Goal: Task Accomplishment & Management: Use online tool/utility

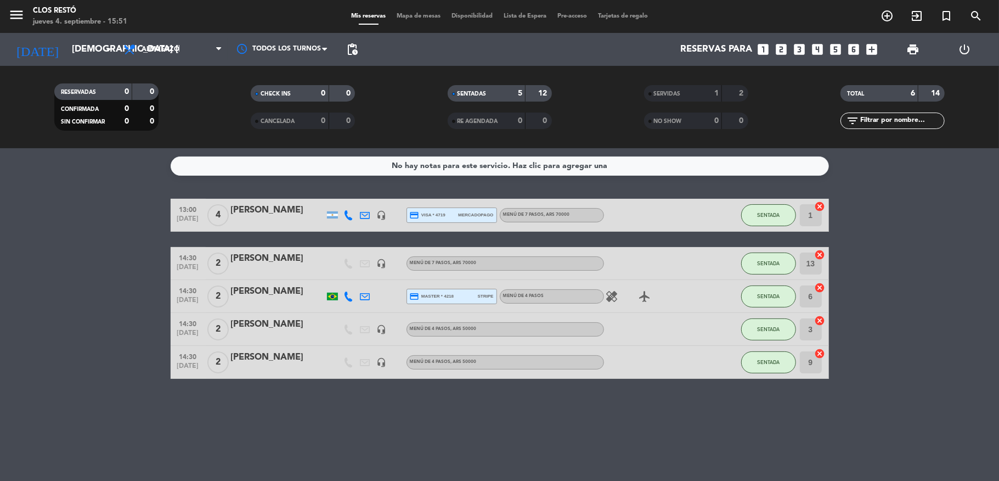
click at [260, 328] on div "[PERSON_NAME]" at bounding box center [277, 324] width 93 height 14
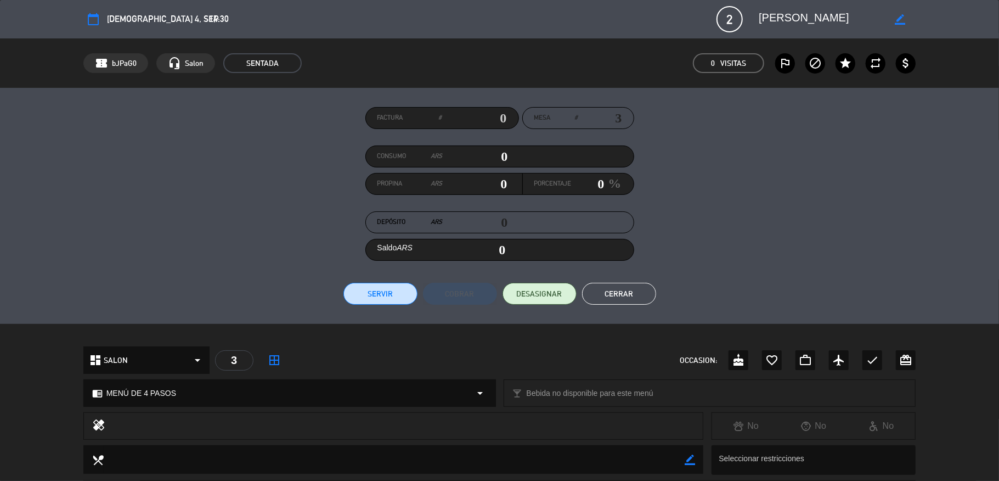
click at [499, 117] on input "text" at bounding box center [474, 118] width 65 height 16
type input "15-8684"
click at [375, 295] on button "Servir" at bounding box center [381, 294] width 74 height 22
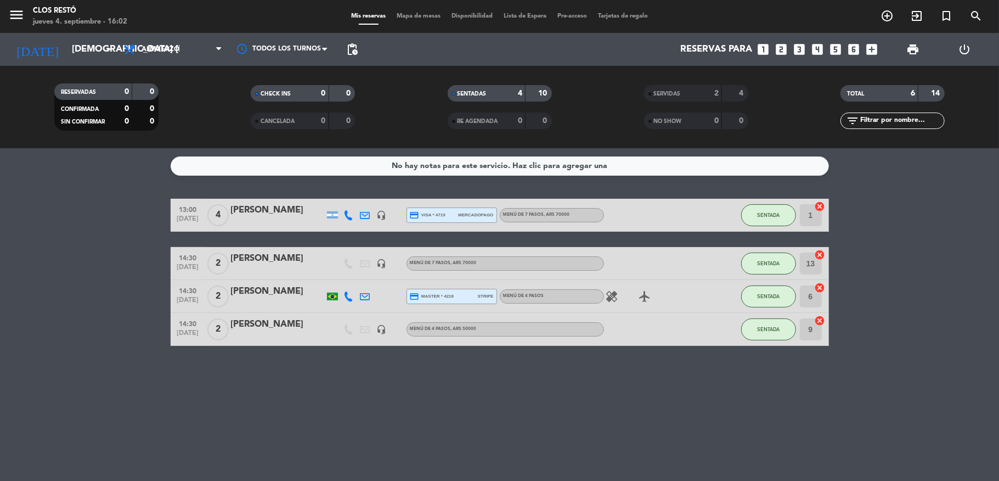
click at [261, 323] on div "[PERSON_NAME]" at bounding box center [277, 324] width 93 height 14
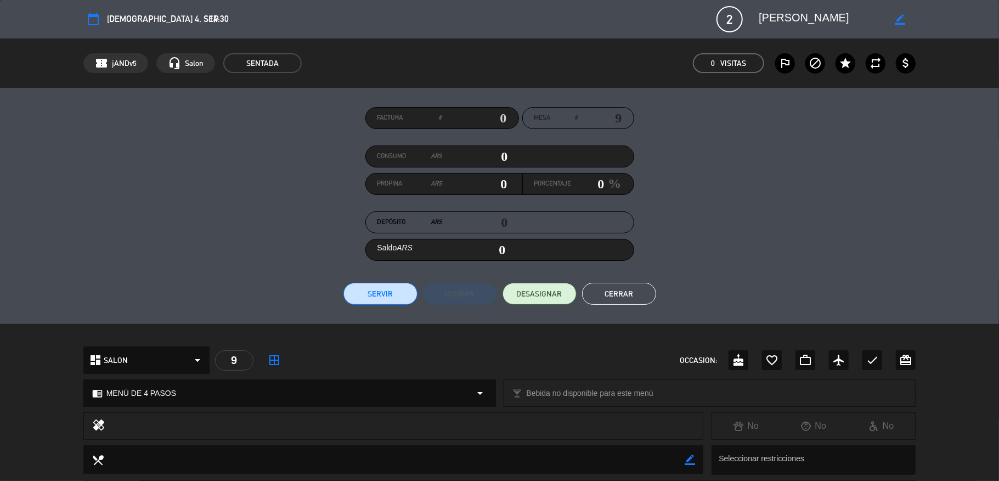
click at [501, 119] on div "Factura #" at bounding box center [443, 118] width 154 height 22
click at [497, 117] on input "text" at bounding box center [474, 118] width 65 height 16
type input "15-8685"
click at [392, 293] on button "Servir" at bounding box center [381, 294] width 74 height 22
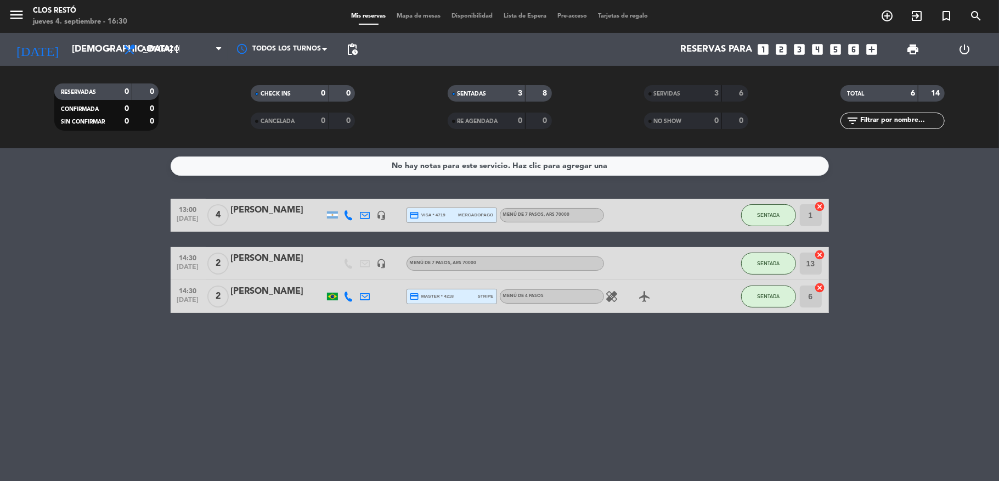
click at [270, 261] on div "[PERSON_NAME]" at bounding box center [277, 258] width 93 height 14
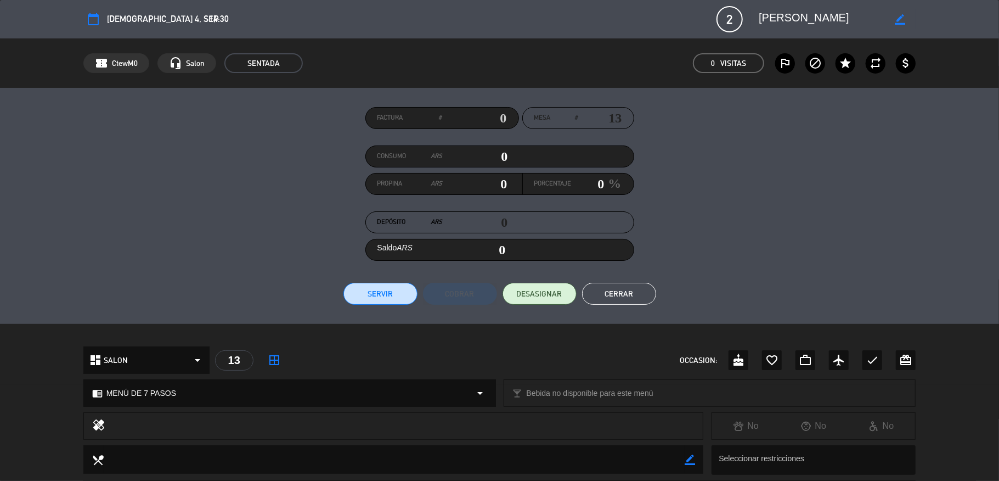
click at [499, 117] on input "text" at bounding box center [474, 118] width 65 height 16
type input "15-8686"
click at [374, 297] on button "Servir" at bounding box center [381, 294] width 74 height 22
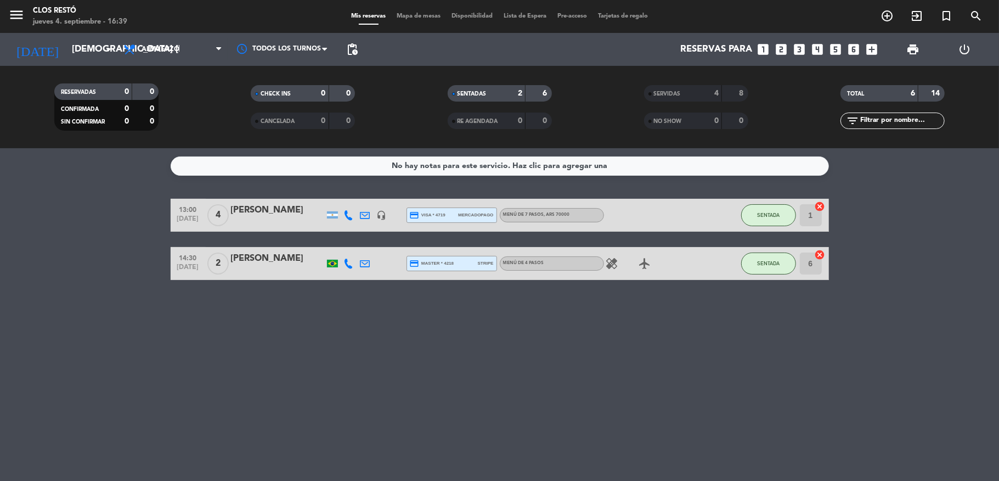
click at [273, 257] on div "[PERSON_NAME]" at bounding box center [277, 258] width 93 height 14
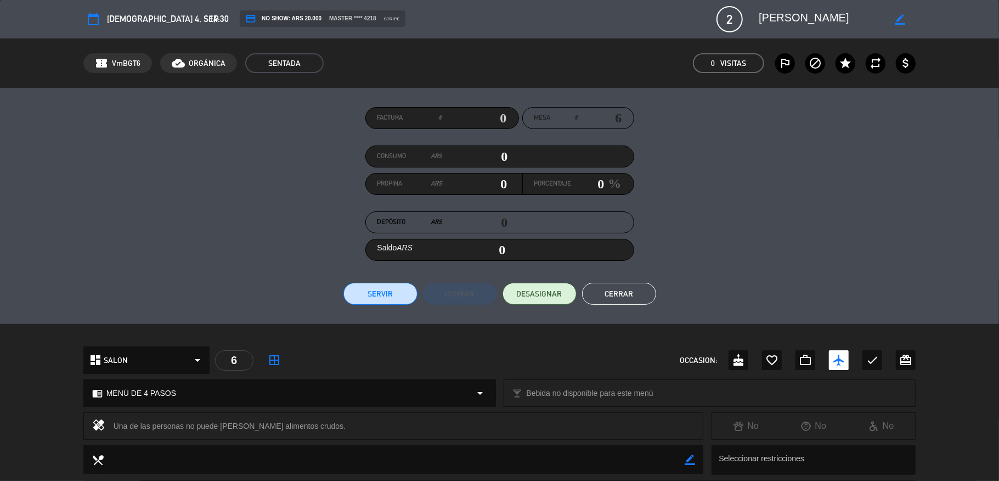
click at [501, 117] on div "Factura #" at bounding box center [443, 118] width 154 height 22
click at [497, 115] on input "text" at bounding box center [474, 118] width 65 height 16
type input "15-8687"
click at [389, 293] on button "Servir" at bounding box center [381, 294] width 74 height 22
